Goal: Transaction & Acquisition: Purchase product/service

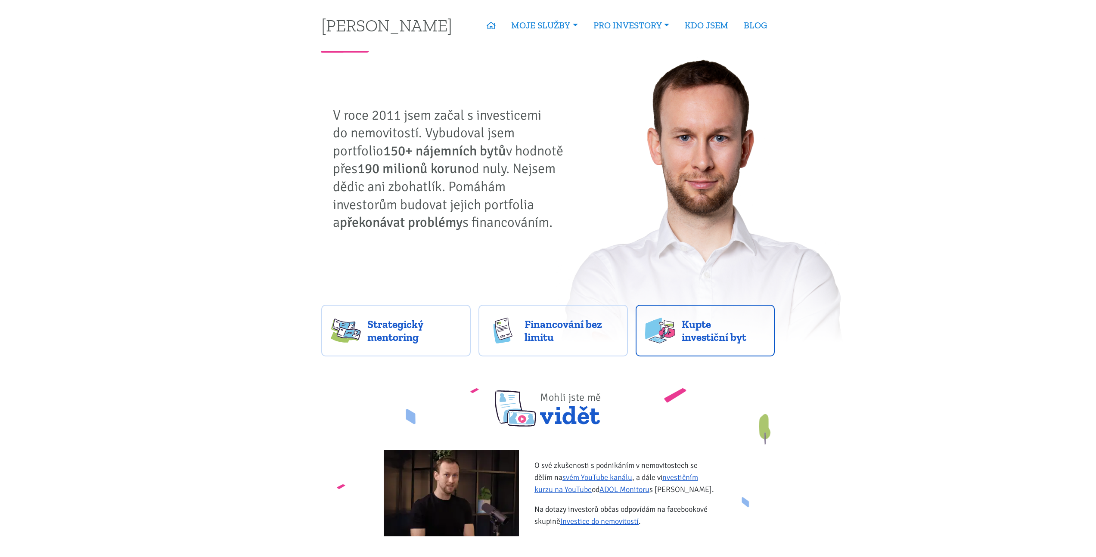
click at [660, 330] on img at bounding box center [660, 331] width 30 height 26
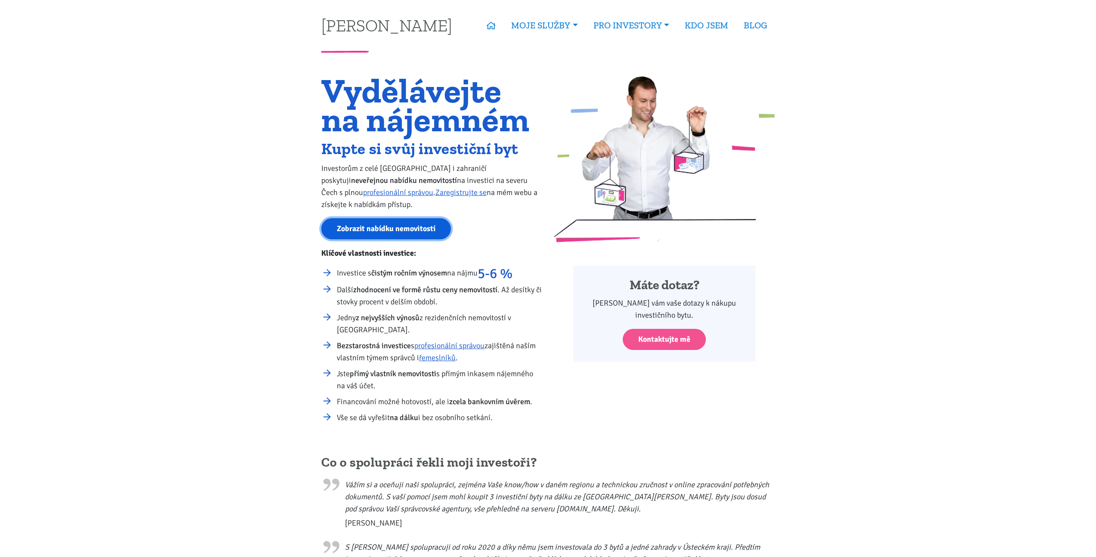
click at [390, 236] on link "Zobrazit nabídku nemovitostí" at bounding box center [386, 228] width 130 height 21
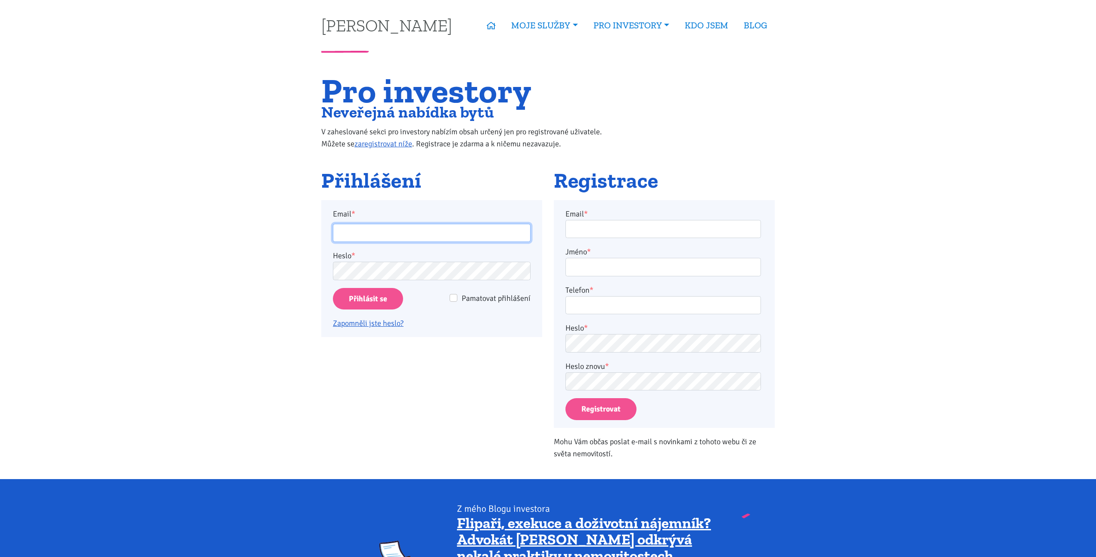
type input "[EMAIL_ADDRESS][PERSON_NAME][DOMAIN_NAME]"
click at [371, 292] on input "Přihlásit se" at bounding box center [368, 299] width 70 height 22
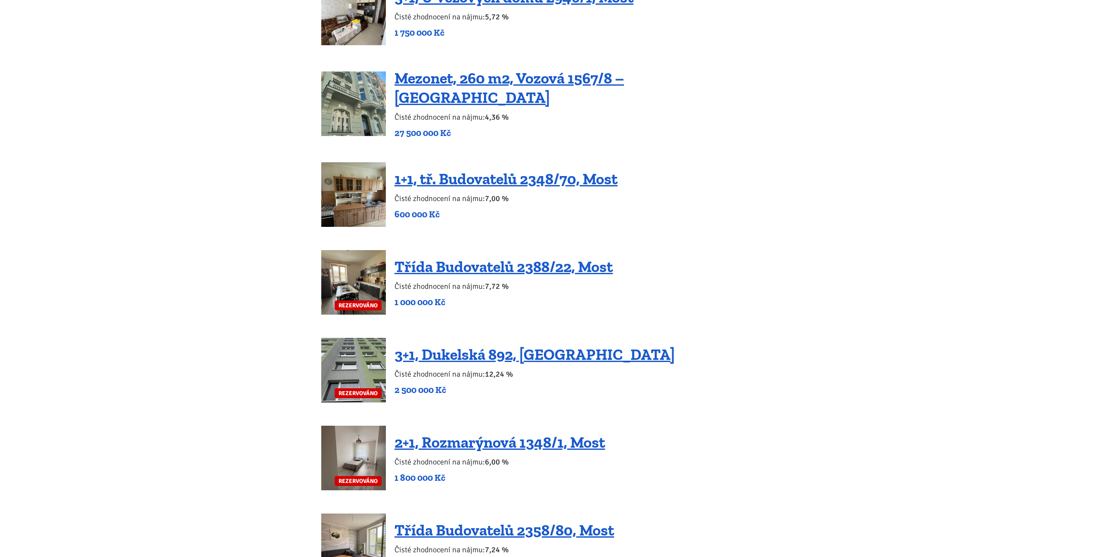
scroll to position [1415, 0]
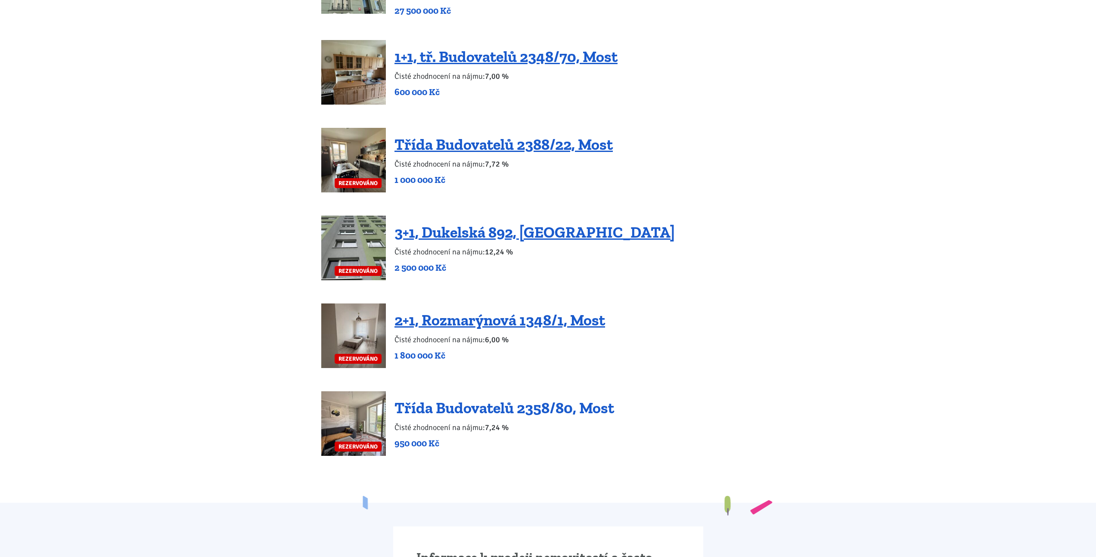
click at [446, 399] on link "Třída Budovatelů 2358/80, Most" at bounding box center [504, 408] width 220 height 19
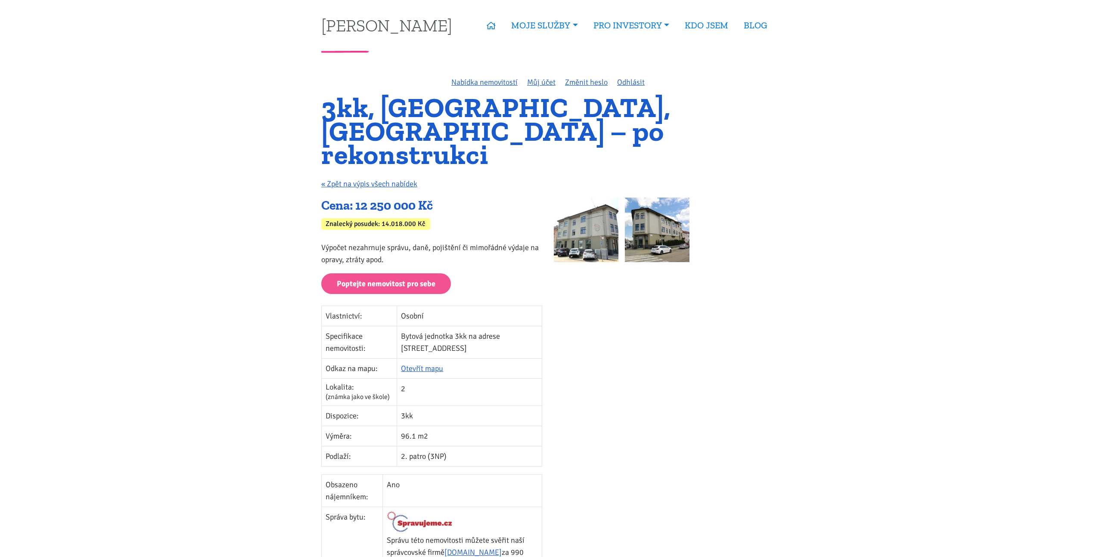
click at [594, 220] on img at bounding box center [586, 230] width 65 height 65
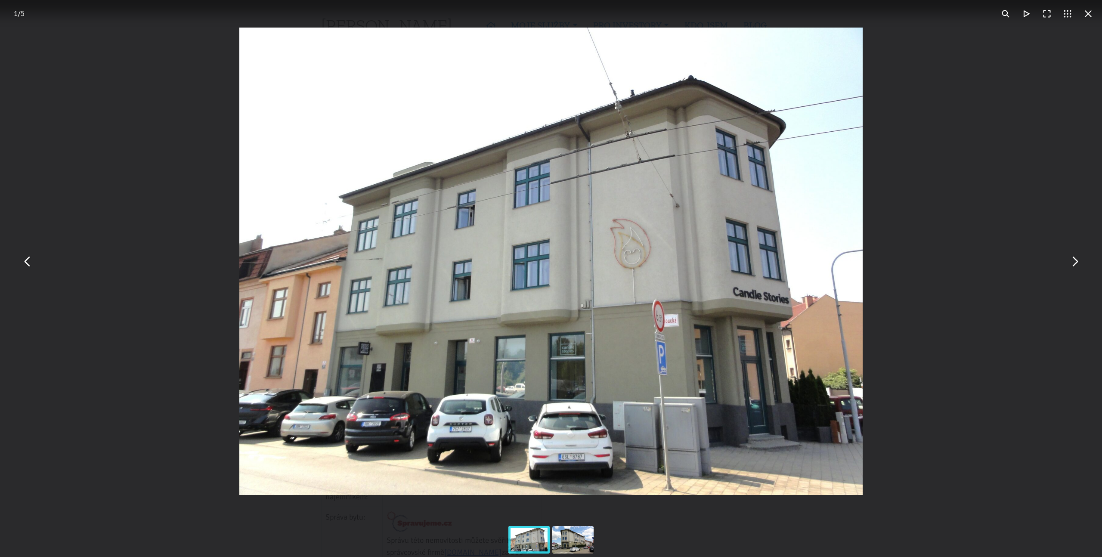
click at [1071, 259] on button "You can close this modal content with the ESC key" at bounding box center [1074, 261] width 21 height 21
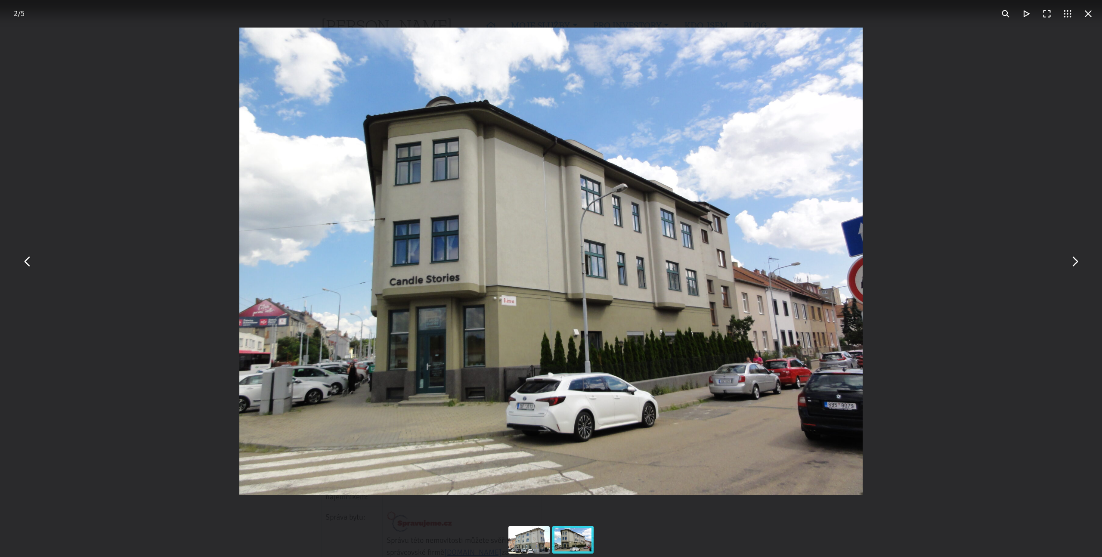
drag, startPoint x: 1091, startPoint y: 15, endPoint x: 1087, endPoint y: 20, distance: 6.1
click at [1091, 15] on button "You can close this modal content with the ESC key" at bounding box center [1088, 13] width 21 height 21
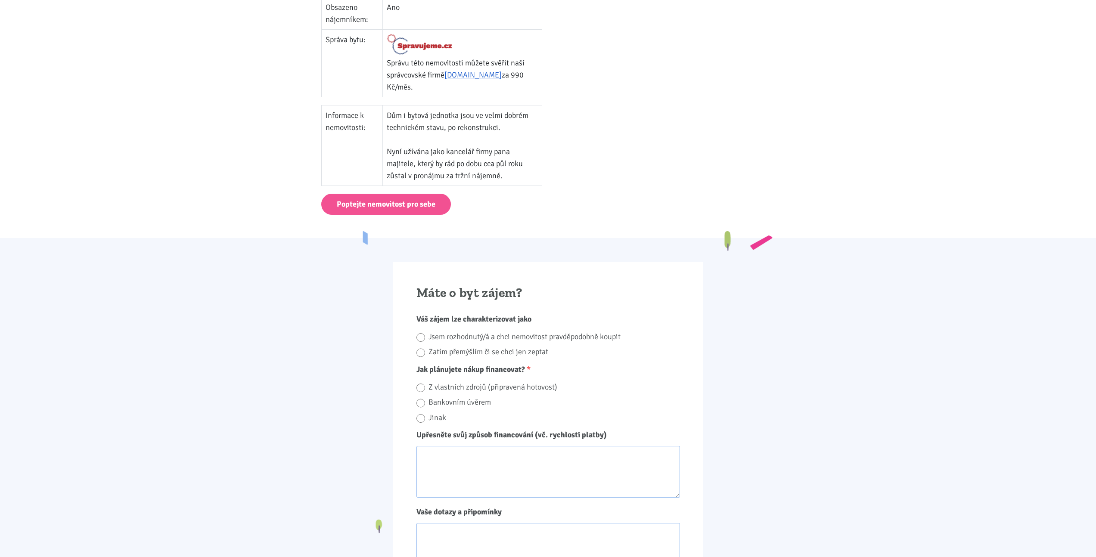
scroll to position [427, 0]
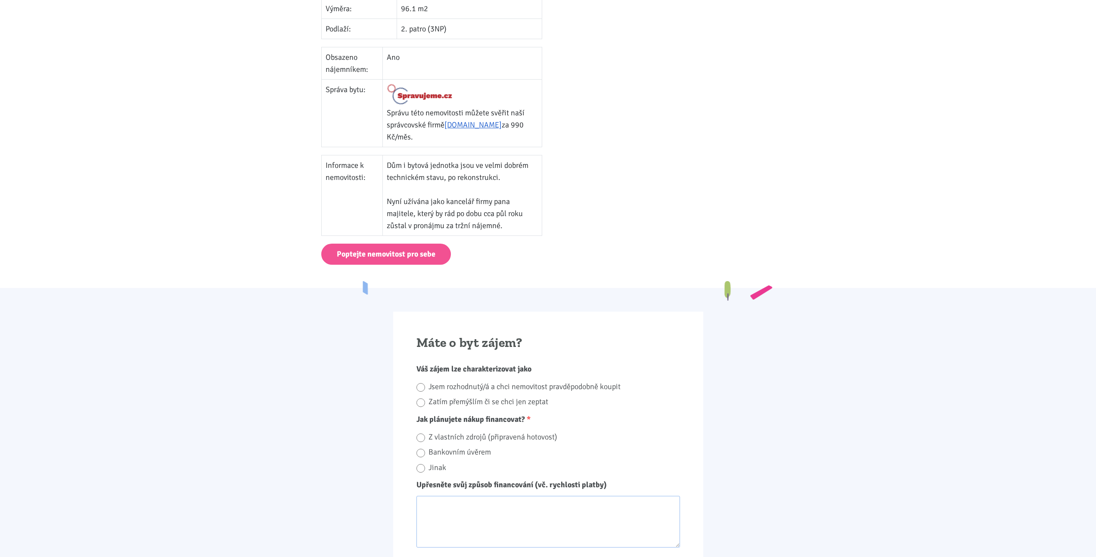
click at [430, 84] on img at bounding box center [420, 95] width 66 height 22
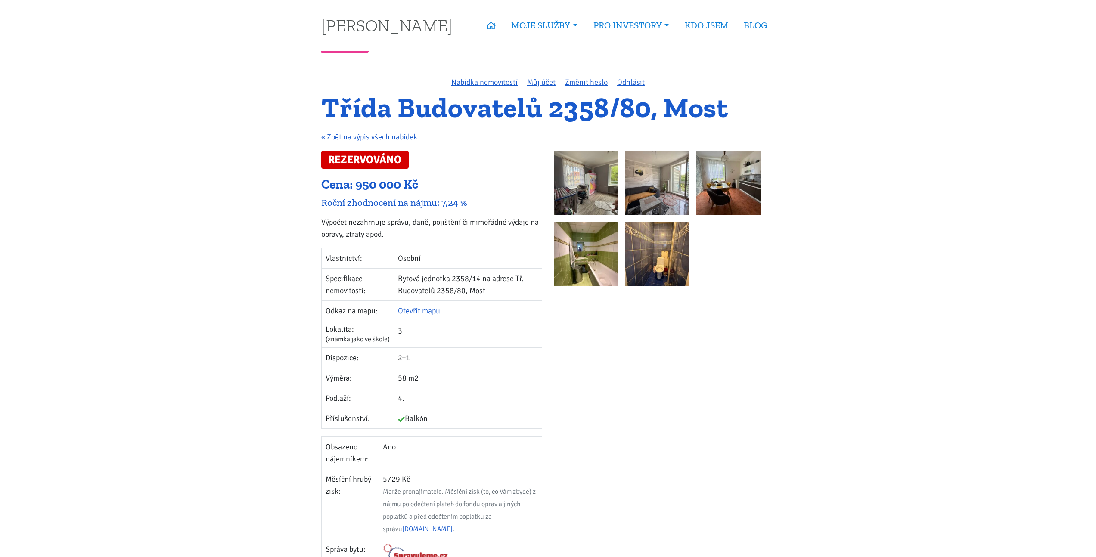
click at [567, 197] on img at bounding box center [586, 183] width 65 height 65
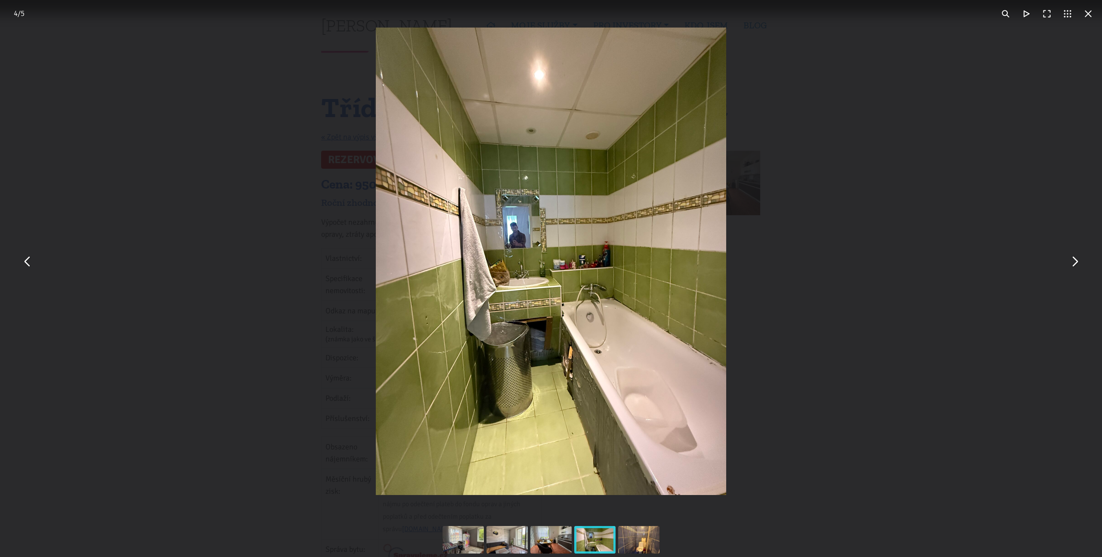
click at [508, 229] on img "You can close this modal content with the ESC key" at bounding box center [551, 262] width 351 height 468
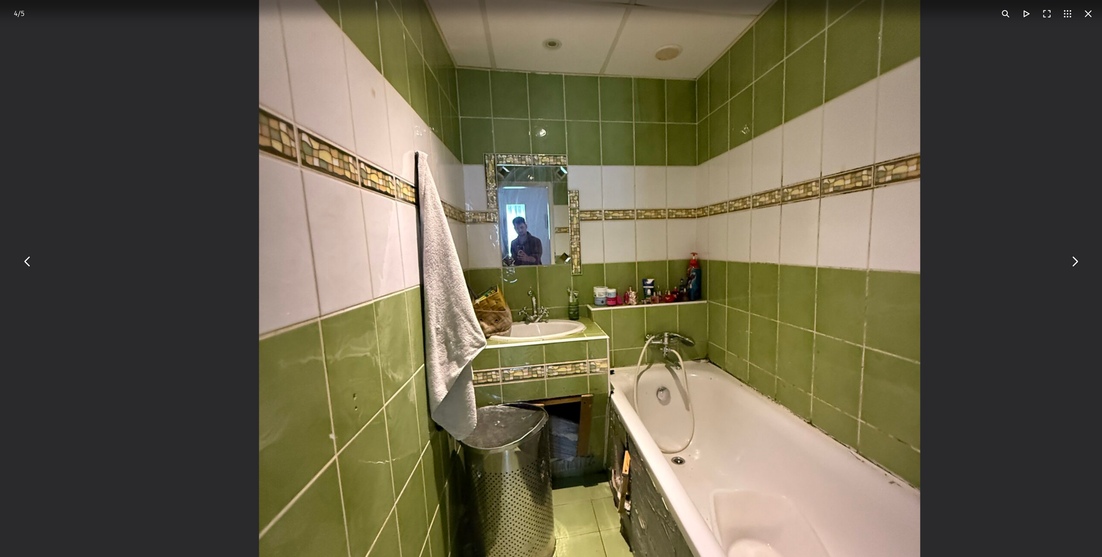
click at [580, 258] on img "You can close this modal content with the ESC key" at bounding box center [589, 290] width 661 height 882
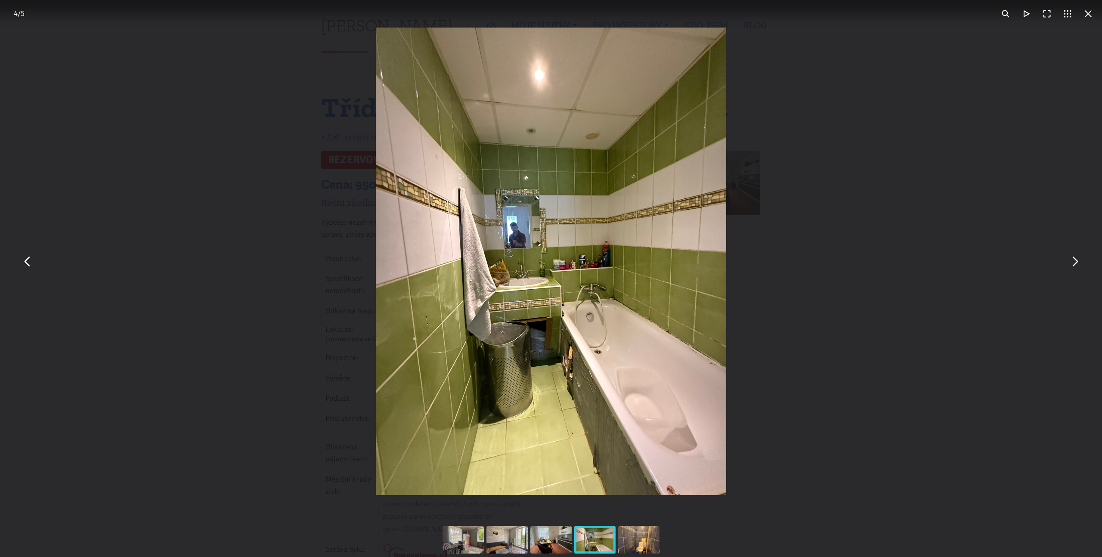
click at [842, 287] on div "You can close this modal content with the ESC key" at bounding box center [551, 261] width 1102 height 523
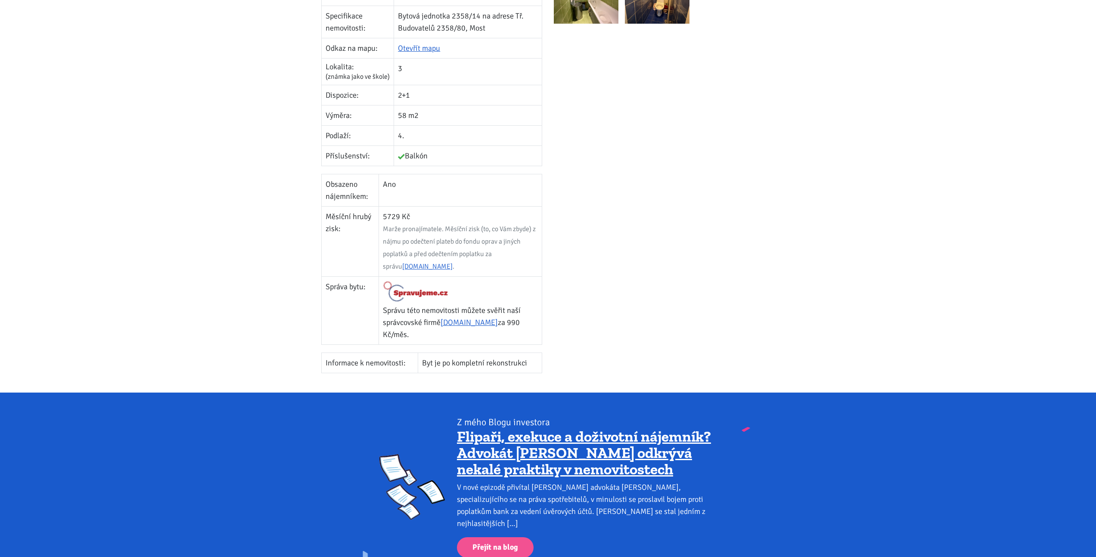
scroll to position [125, 0]
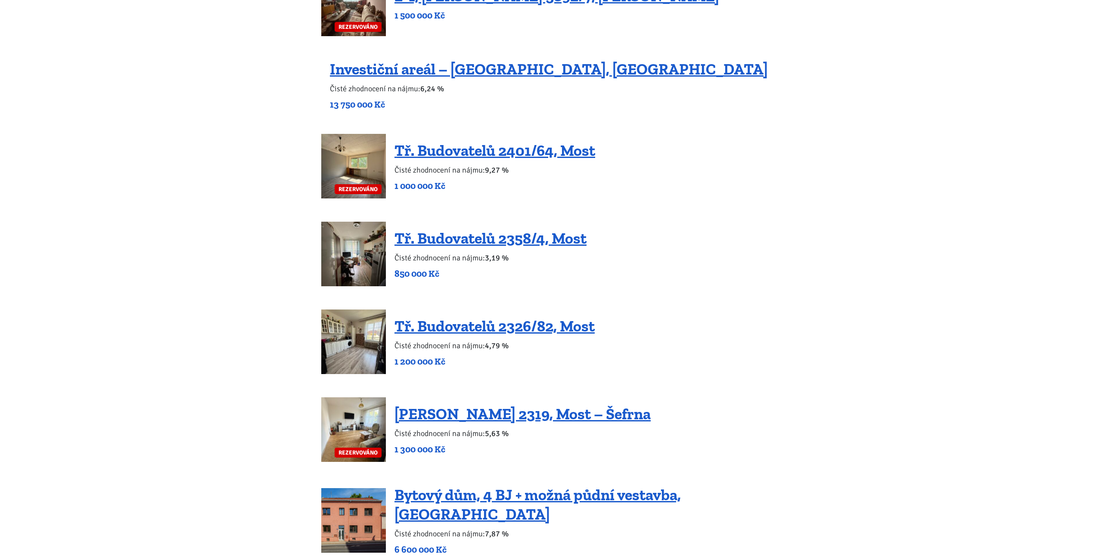
scroll to position [387, 0]
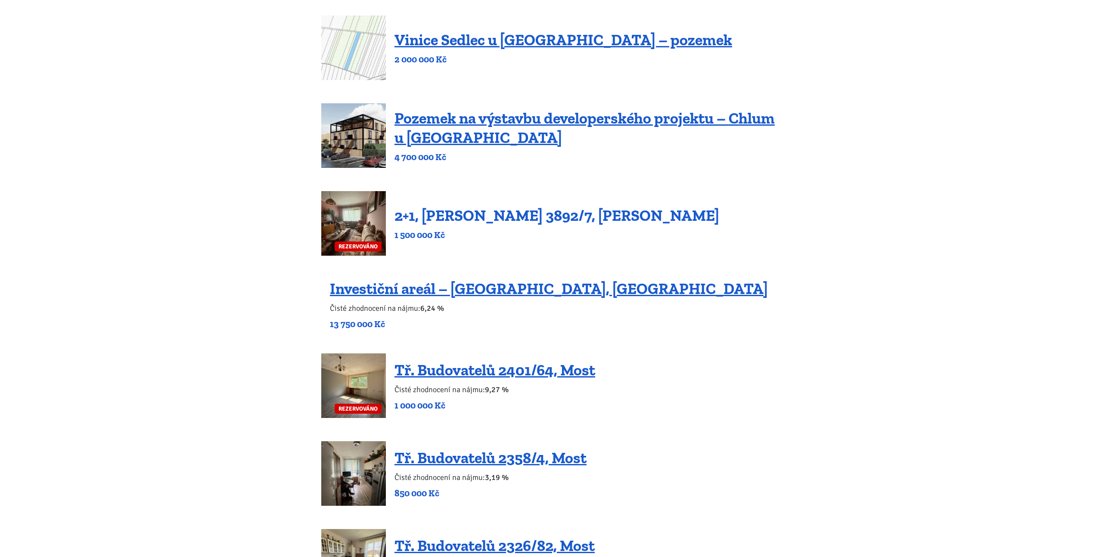
click at [499, 219] on link "2+1, [PERSON_NAME] 3892/7, [PERSON_NAME]" at bounding box center [556, 215] width 325 height 19
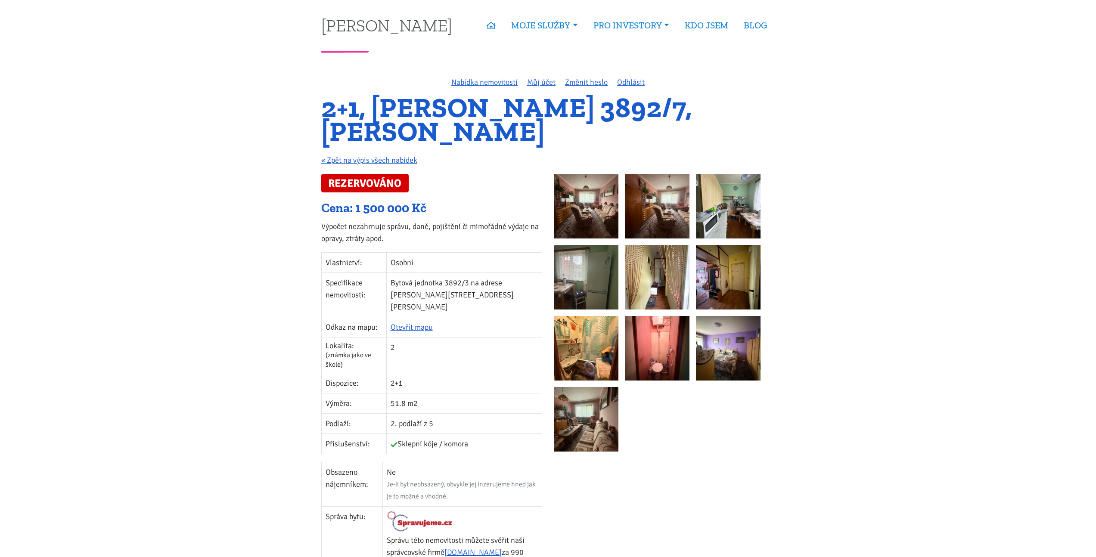
click at [581, 201] on img at bounding box center [586, 206] width 65 height 65
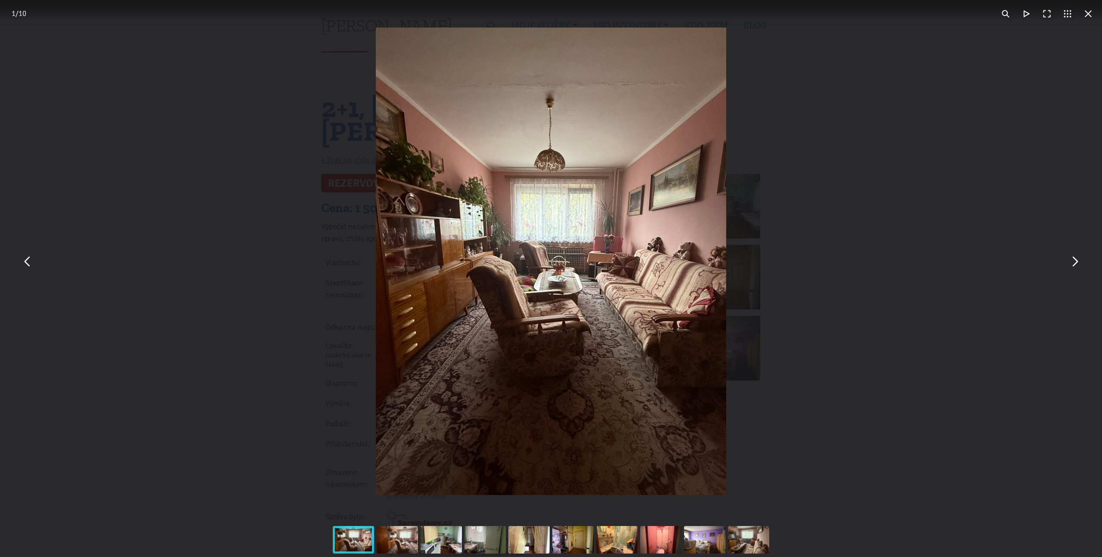
click at [1083, 267] on button "You can close this modal content with the ESC key" at bounding box center [1074, 261] width 21 height 21
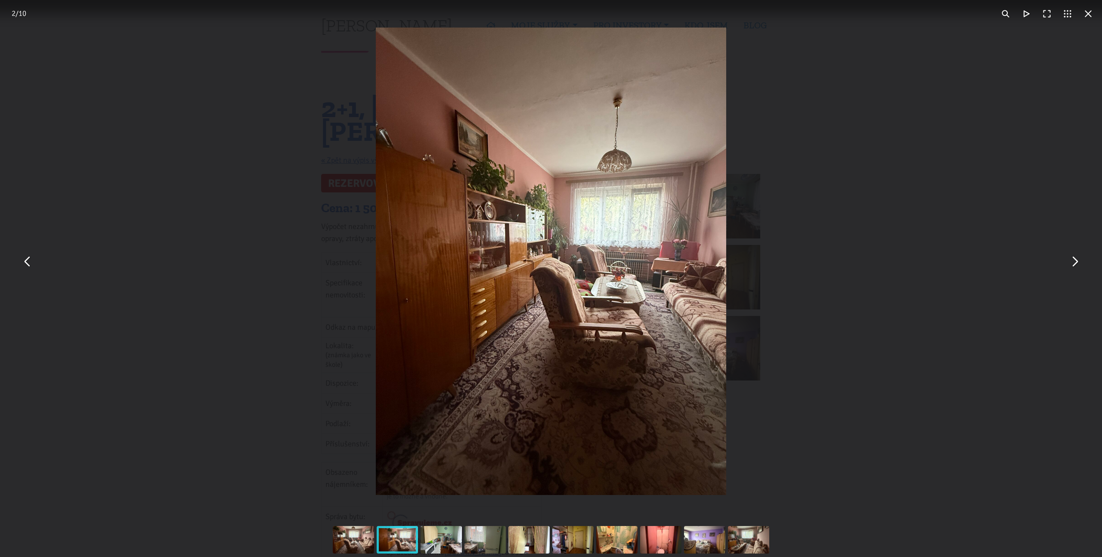
click at [1083, 267] on button "You can close this modal content with the ESC key" at bounding box center [1074, 261] width 21 height 21
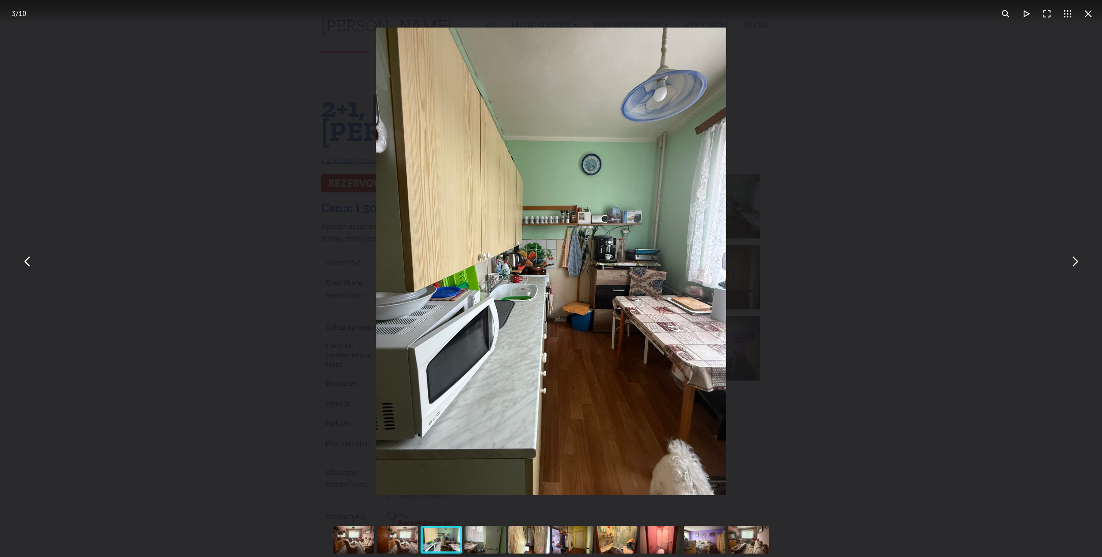
click at [1083, 267] on button "You can close this modal content with the ESC key" at bounding box center [1074, 261] width 21 height 21
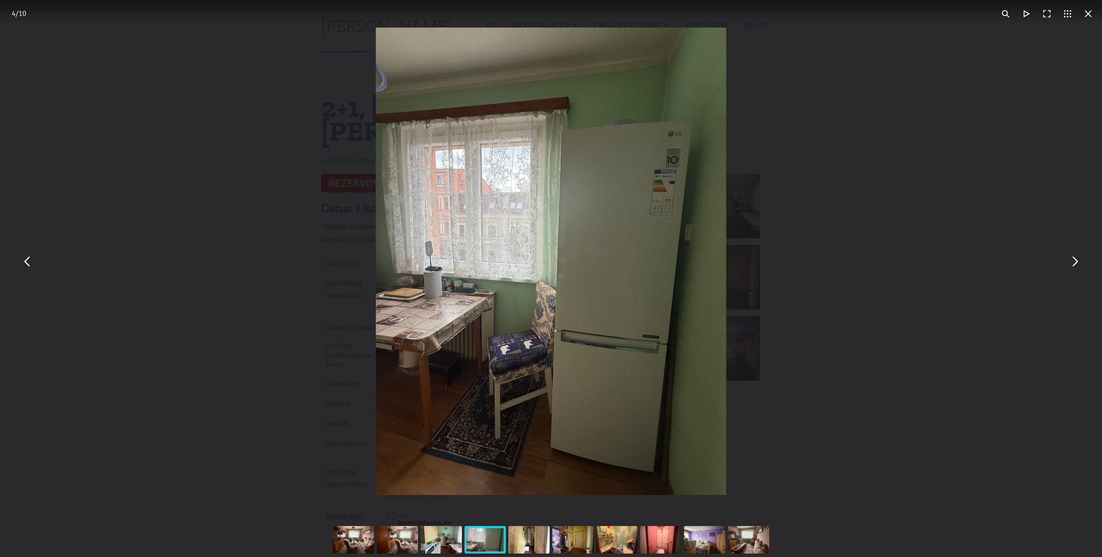
click at [1083, 267] on button "You can close this modal content with the ESC key" at bounding box center [1074, 261] width 21 height 21
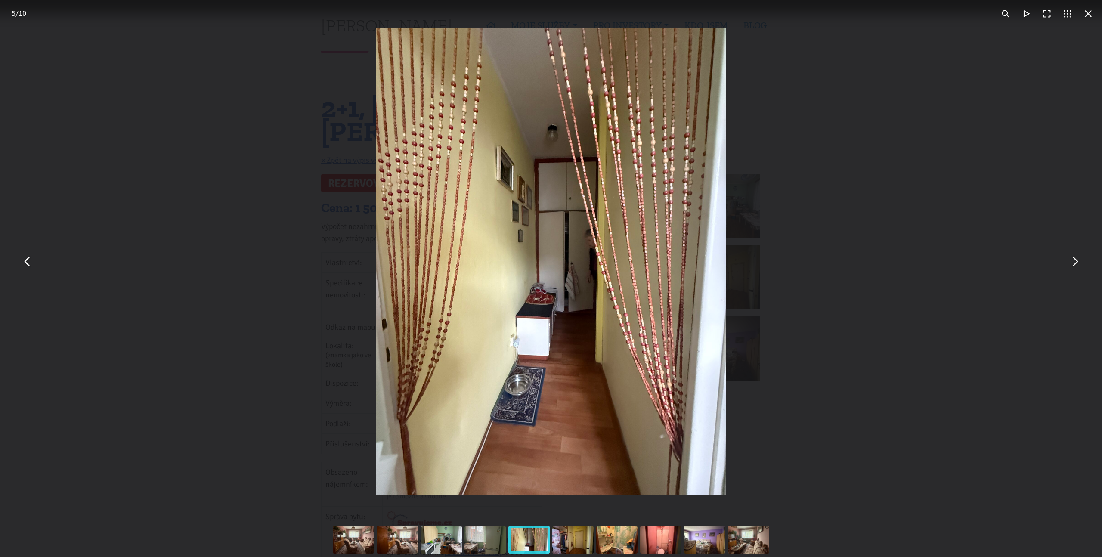
click at [1083, 267] on button "You can close this modal content with the ESC key" at bounding box center [1074, 261] width 21 height 21
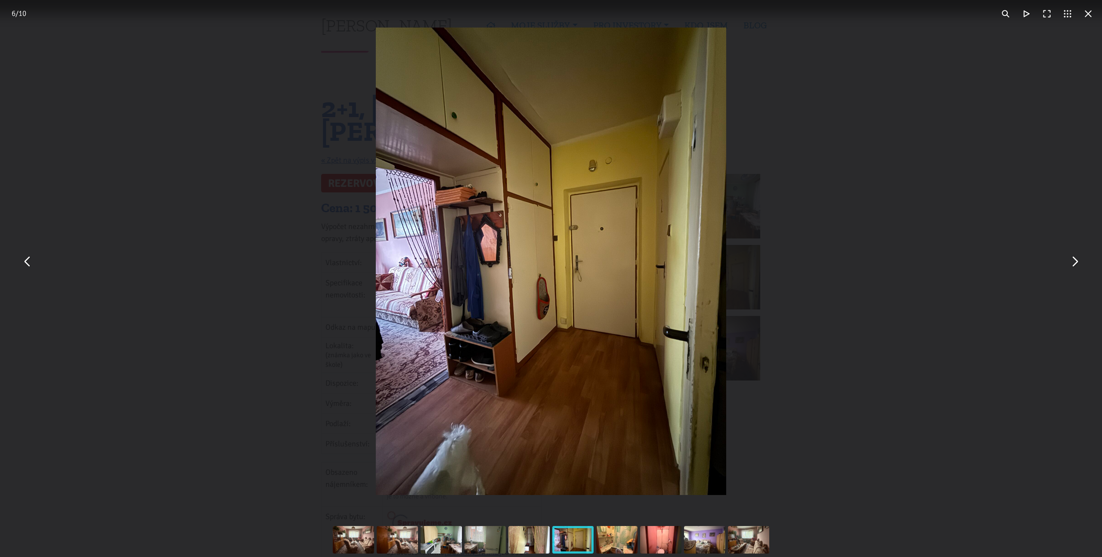
click at [1083, 267] on button "You can close this modal content with the ESC key" at bounding box center [1074, 261] width 21 height 21
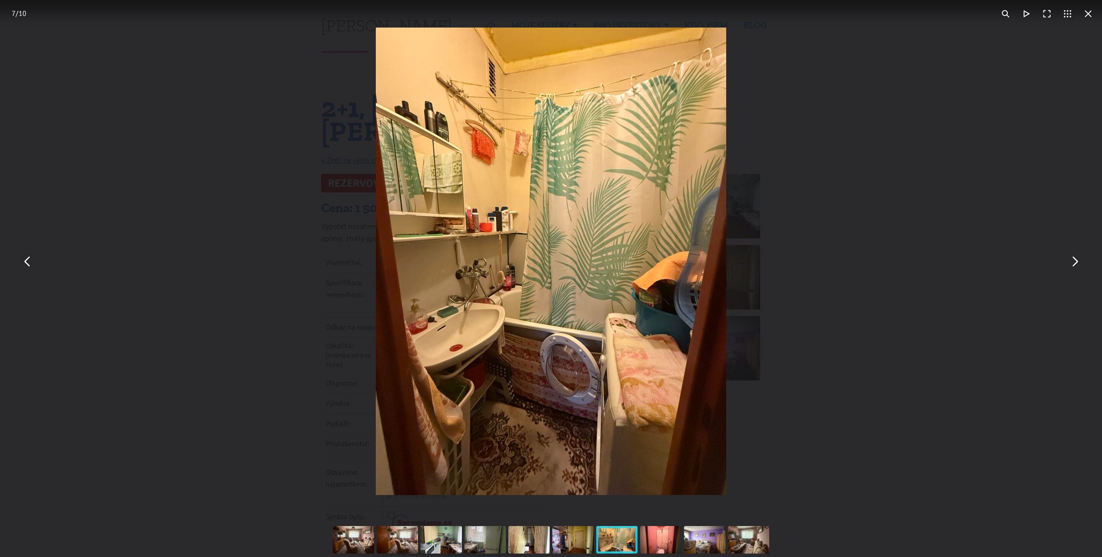
click at [1083, 267] on button "You can close this modal content with the ESC key" at bounding box center [1074, 261] width 21 height 21
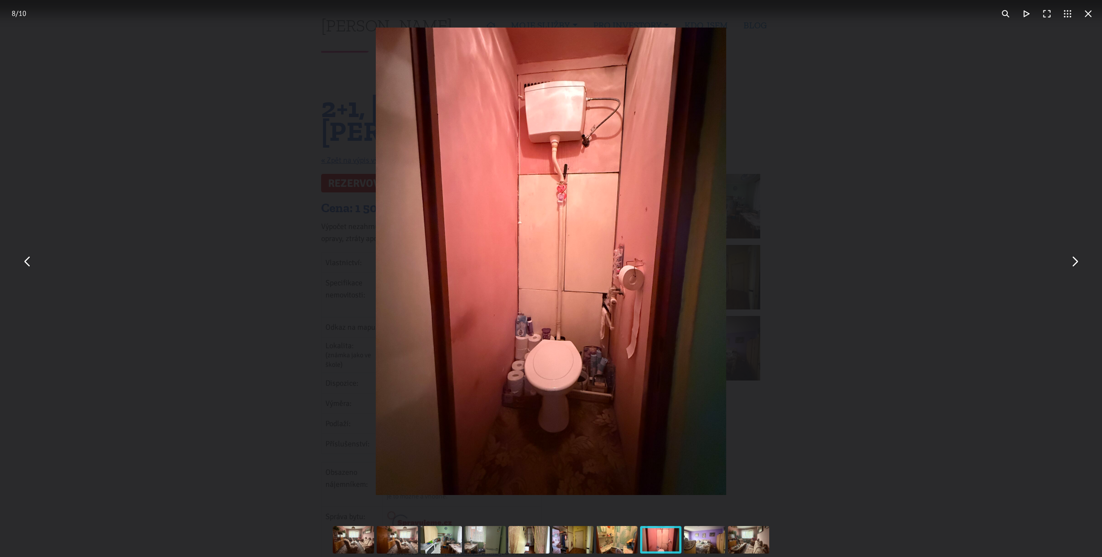
click at [957, 251] on div "You can close this modal content with the ESC key" at bounding box center [551, 261] width 1102 height 523
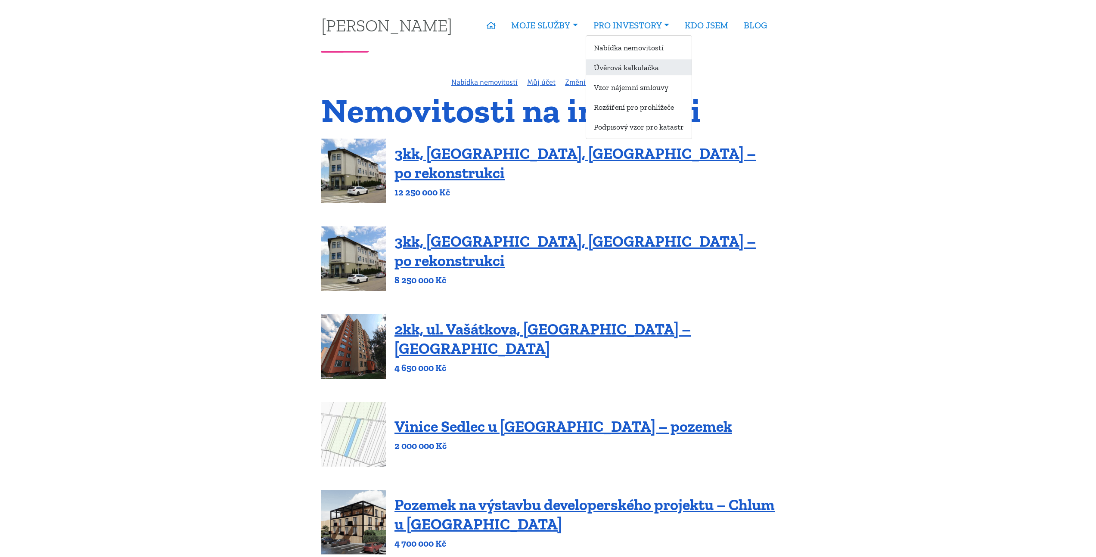
click at [632, 65] on link "Úvěrová kalkulačka" at bounding box center [638, 67] width 105 height 16
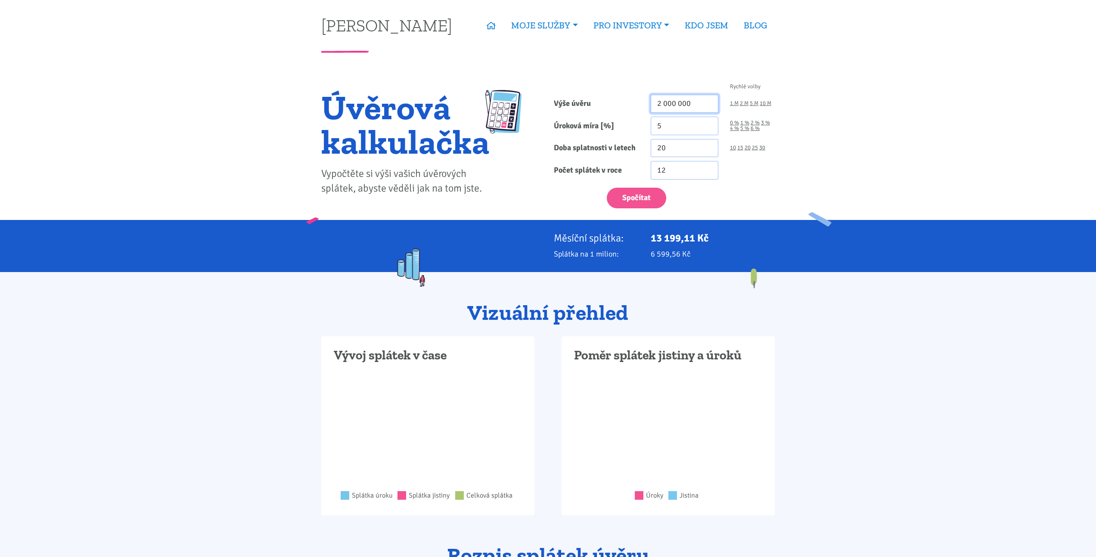
drag, startPoint x: 702, startPoint y: 102, endPoint x: 607, endPoint y: 98, distance: 94.8
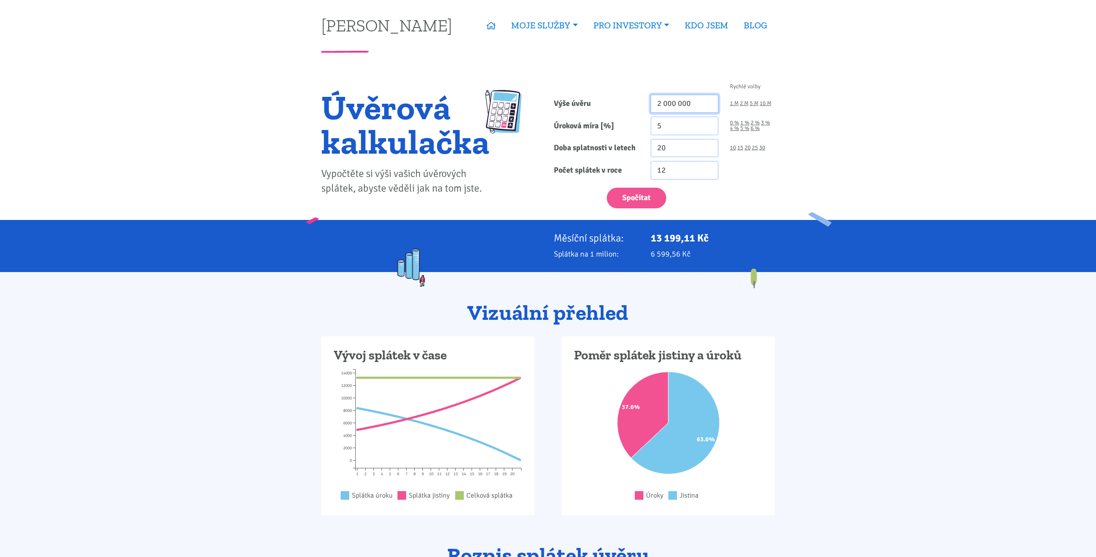
click at [607, 98] on div "Výše úvěru 2 000 000 1 M 2 M 5 M 10 M" at bounding box center [664, 104] width 232 height 19
type input "3 000"
drag, startPoint x: 690, startPoint y: 148, endPoint x: 574, endPoint y: 150, distance: 115.4
click at [574, 150] on div "Doba splatnosti v letech 20 10 15 20 25 30" at bounding box center [664, 148] width 232 height 19
type input "30"
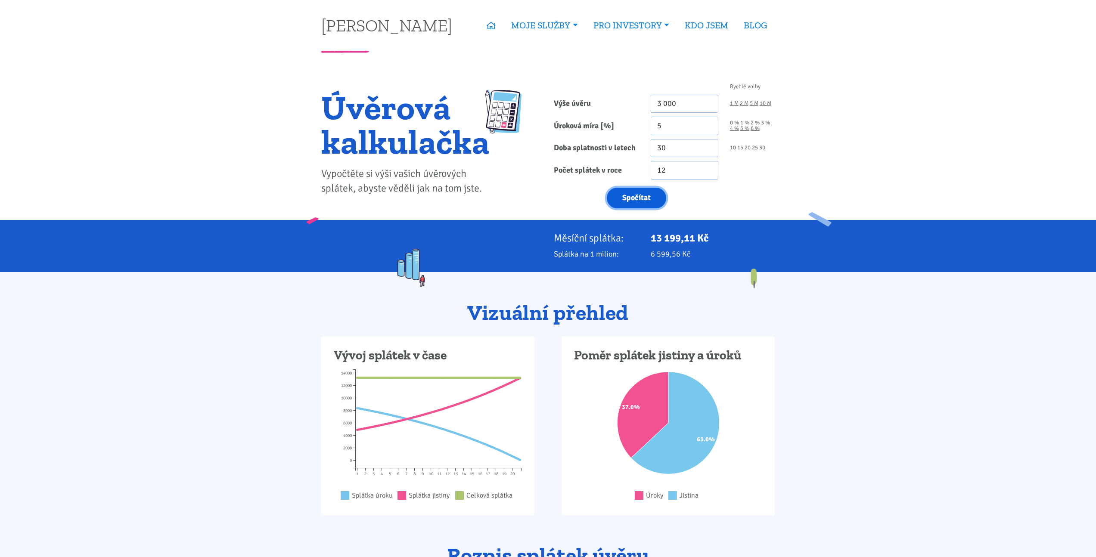
click at [645, 195] on button "Spočítat" at bounding box center [636, 198] width 59 height 21
type input "3000"
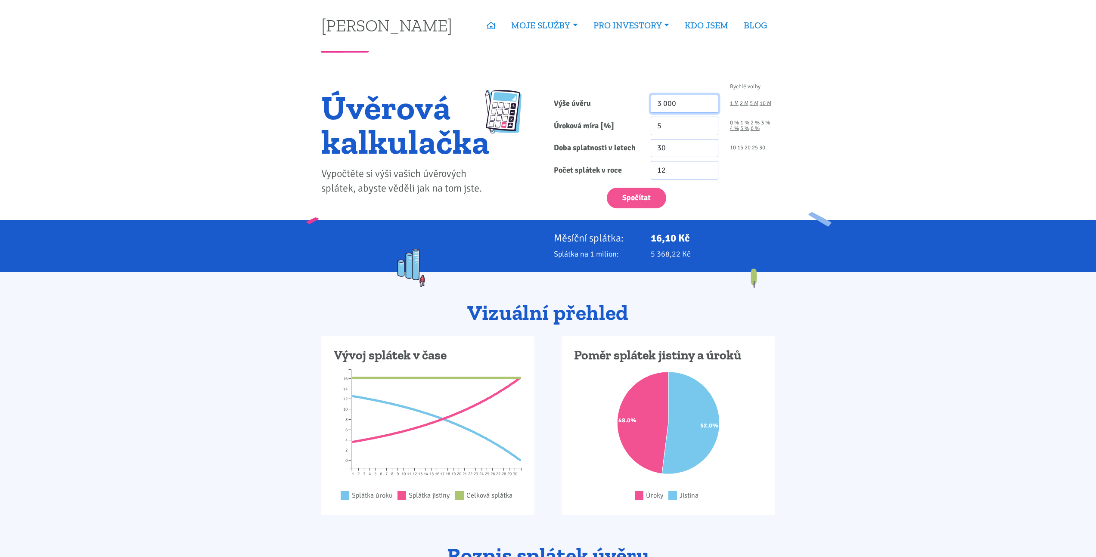
click at [680, 104] on input "3 000" at bounding box center [684, 104] width 68 height 19
click at [653, 191] on button "Spočítat" at bounding box center [636, 198] width 59 height 21
type input "3000000"
